Goal: Find specific page/section: Find specific page/section

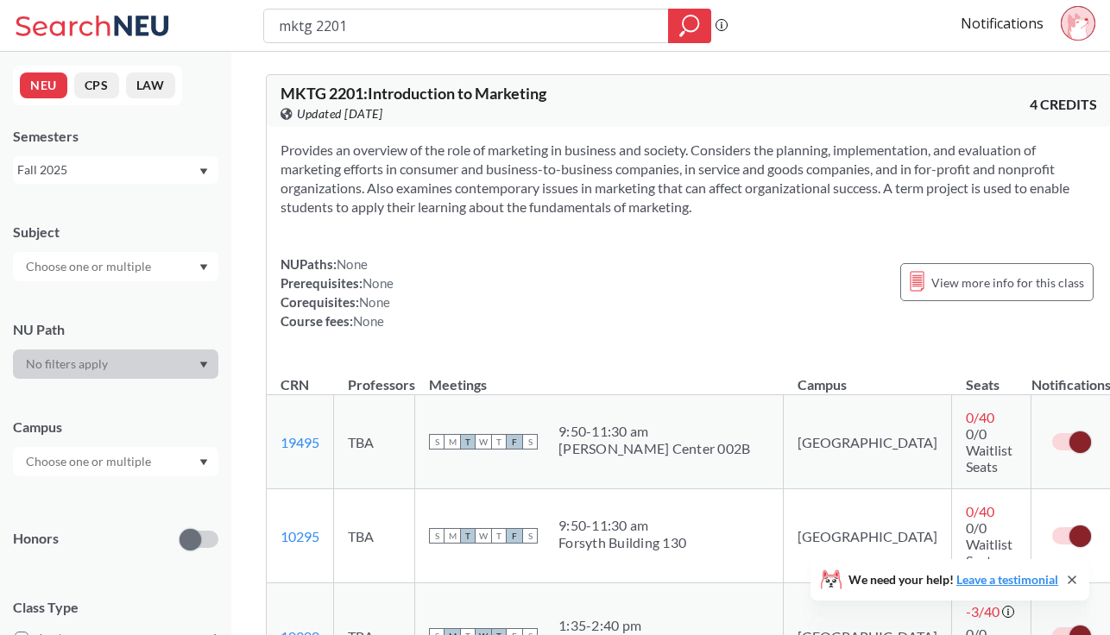
scroll to position [22, 0]
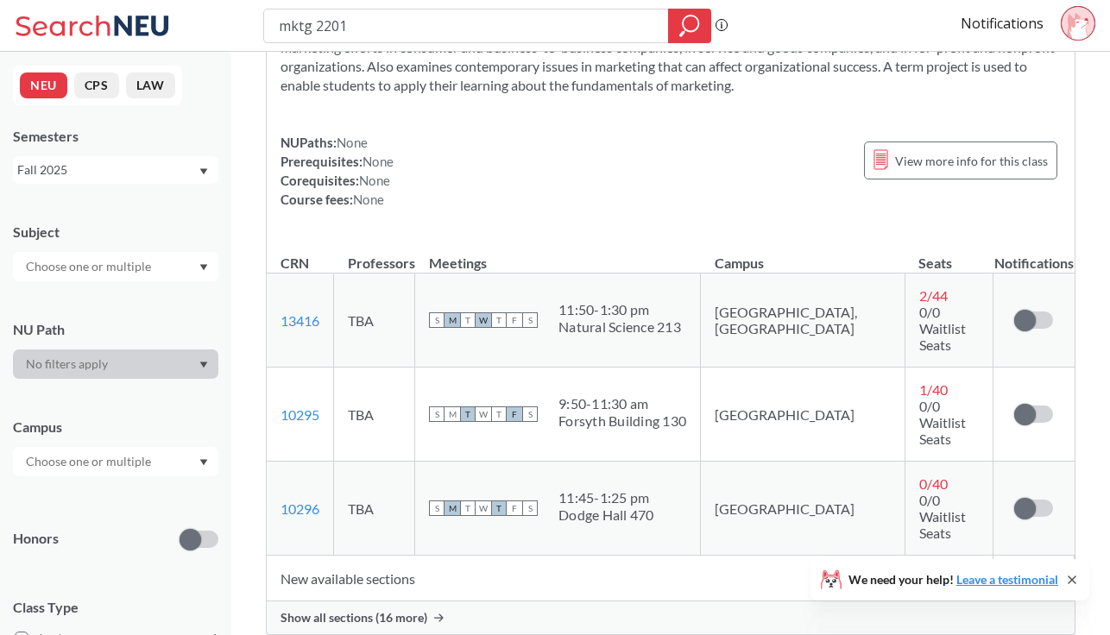
scroll to position [137, 0]
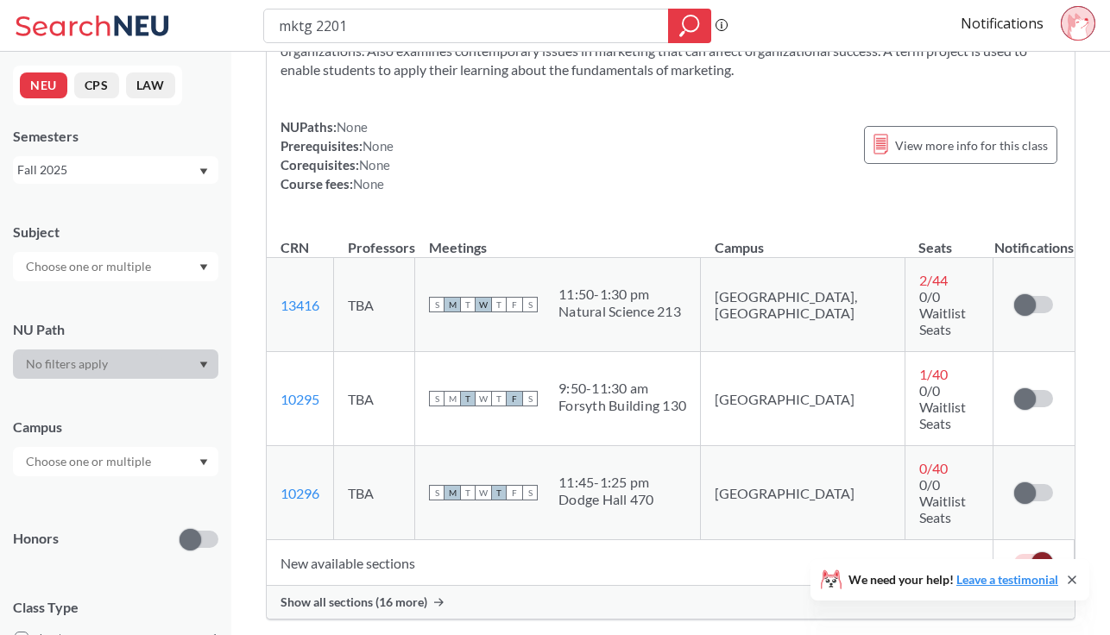
click at [374, 595] on span "Show all sections (16 more)" at bounding box center [354, 603] width 147 height 16
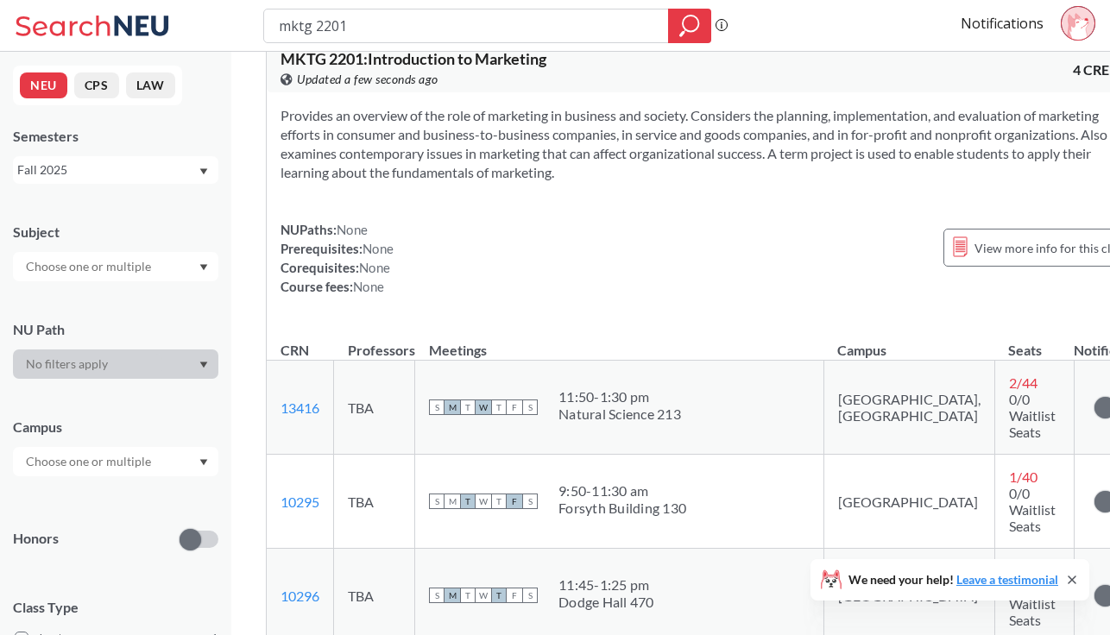
scroll to position [0, 0]
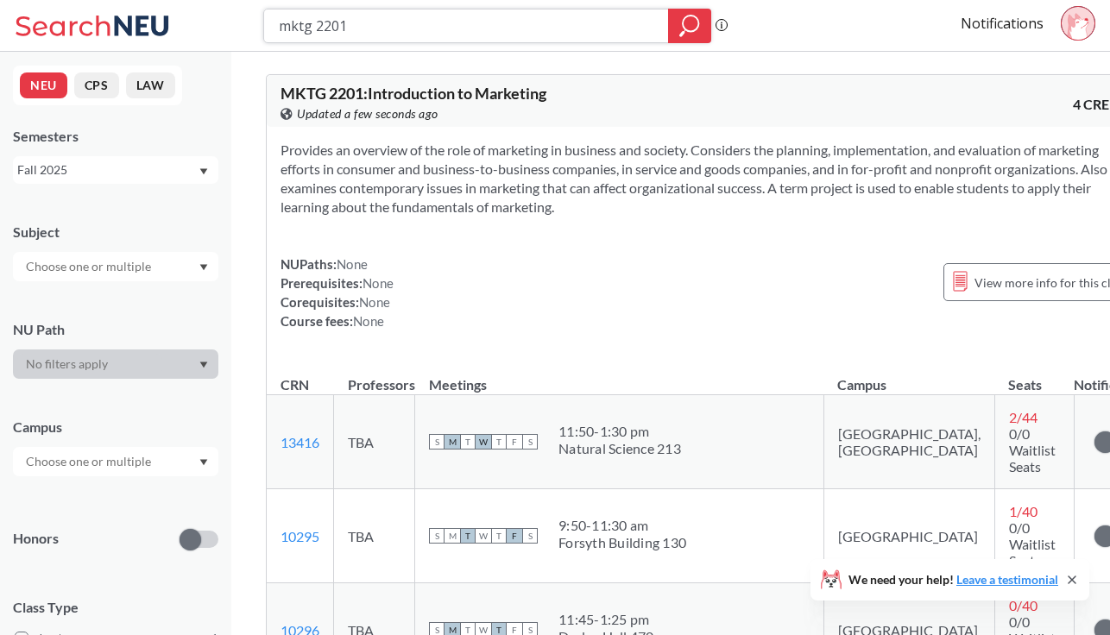
click at [312, 12] on input "mktg 2201" at bounding box center [466, 25] width 379 height 29
drag, startPoint x: 360, startPoint y: 24, endPoint x: 224, endPoint y: 22, distance: 135.5
click at [224, 22] on div "mktg 2201 Phrase search guarantees the exact search appears in the results. Ex.…" at bounding box center [555, 26] width 1110 height 52
type input "intb 1203"
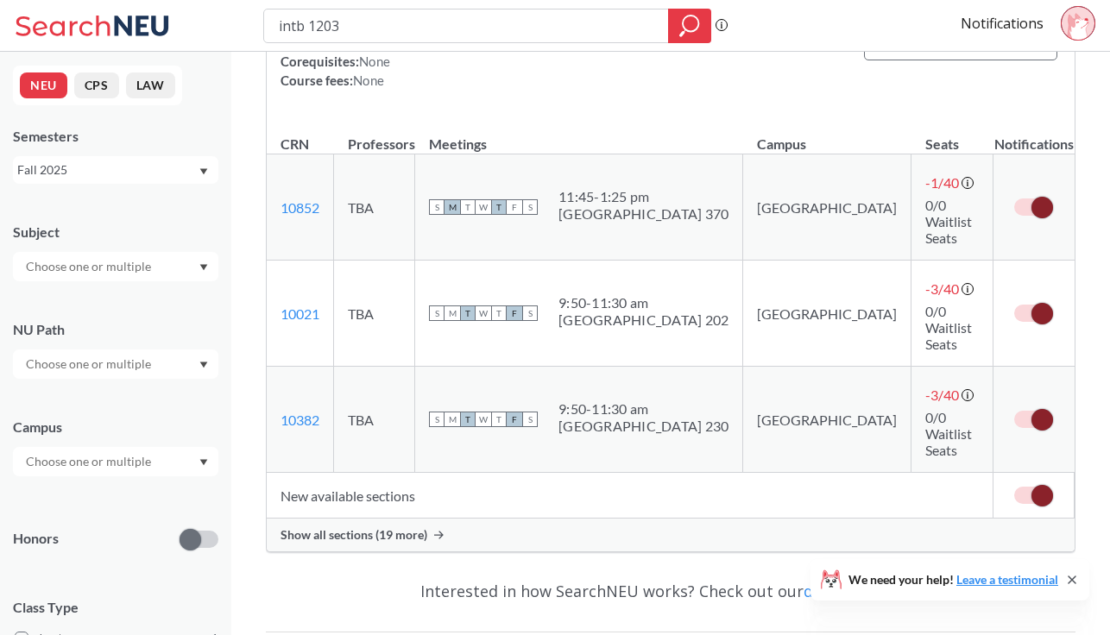
scroll to position [242, 0]
